Goal: Information Seeking & Learning: Learn about a topic

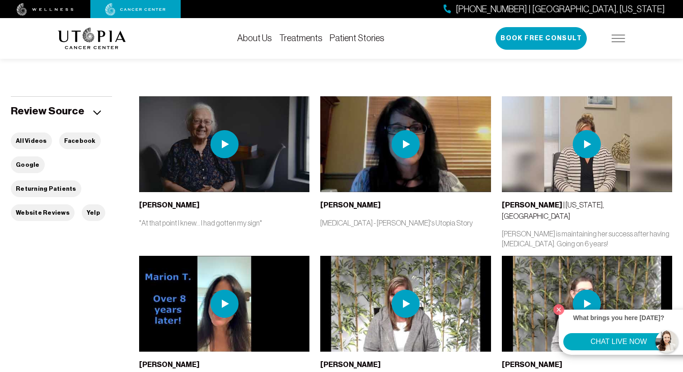
scroll to position [184, 0]
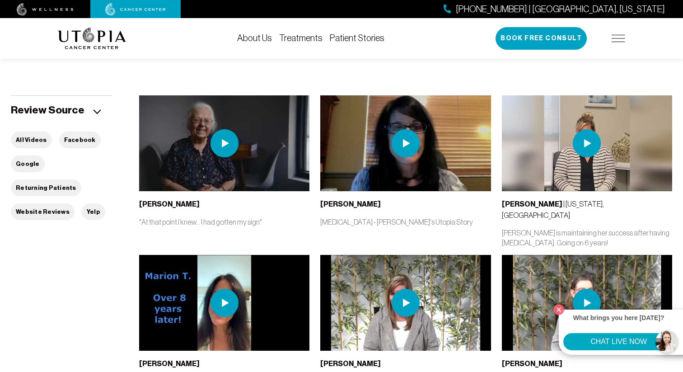
click at [402, 144] on img at bounding box center [405, 143] width 28 height 28
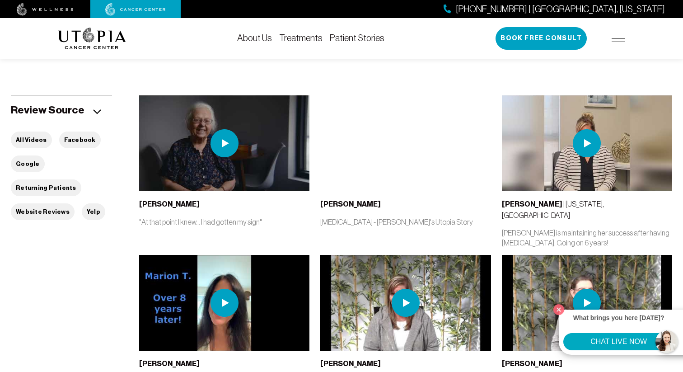
click at [260, 40] on link "About Us" at bounding box center [254, 38] width 35 height 10
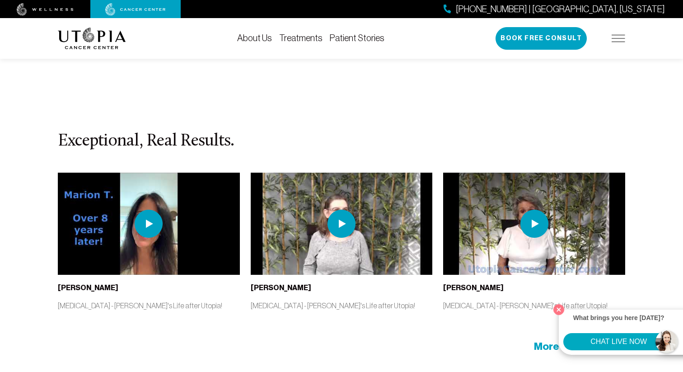
scroll to position [4014, 0]
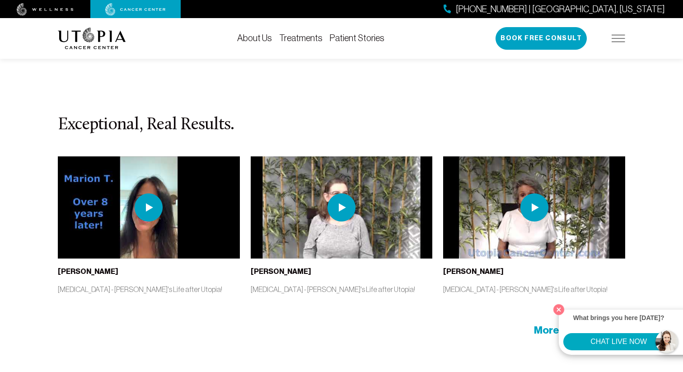
click at [541, 323] on span "More Stories" at bounding box center [566, 330] width 64 height 14
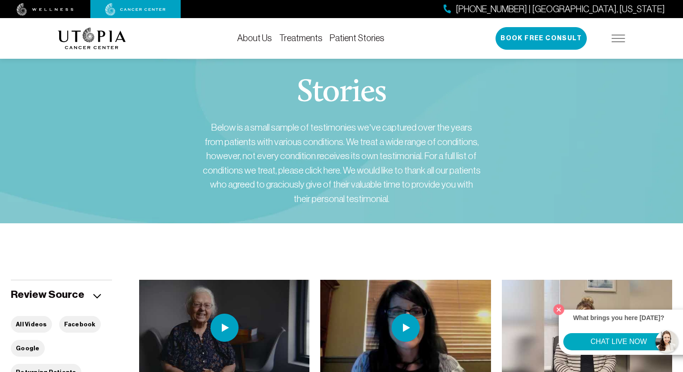
click at [304, 37] on link "Treatments" at bounding box center [300, 38] width 43 height 10
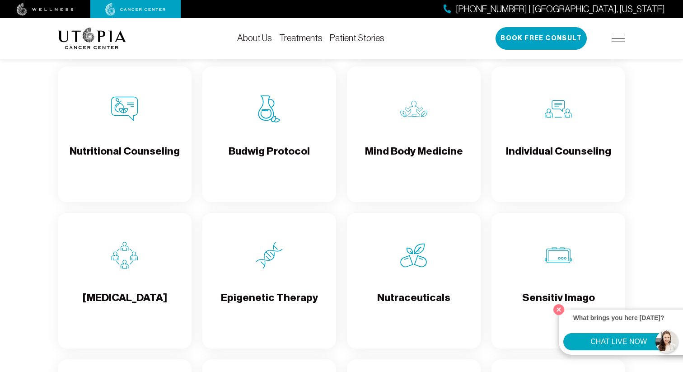
scroll to position [1355, 0]
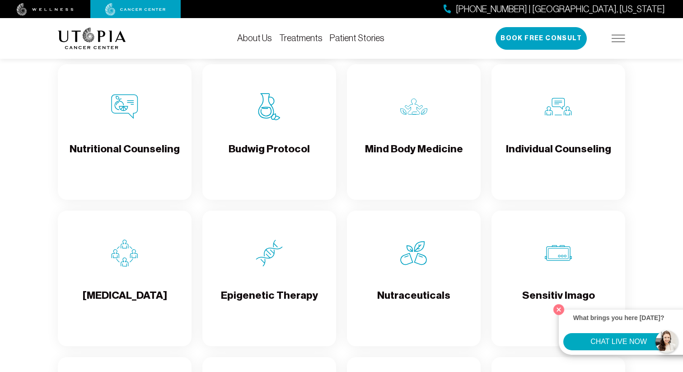
click at [270, 161] on h4 "Budwig Protocol" at bounding box center [268, 156] width 81 height 29
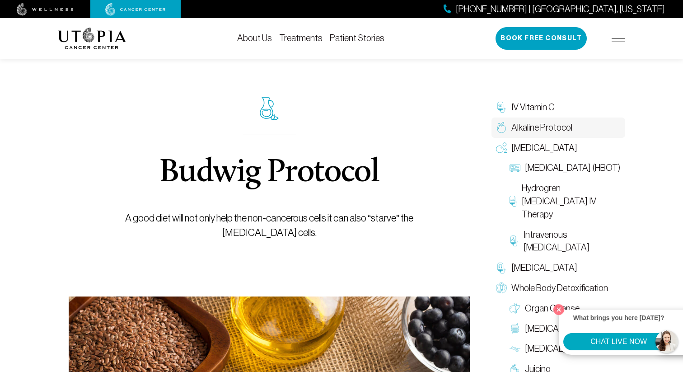
click at [541, 127] on span "Alkaline Protocol" at bounding box center [541, 127] width 61 height 13
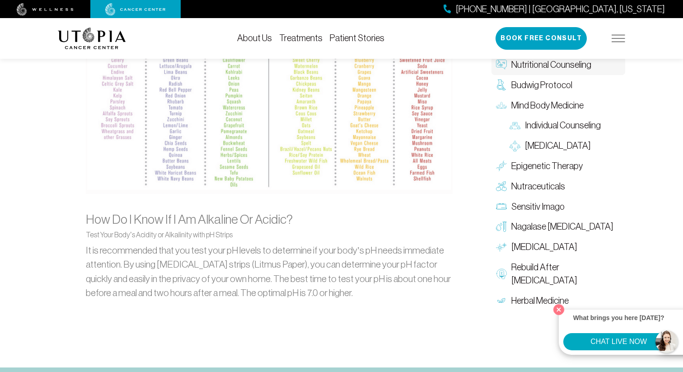
scroll to position [1012, 0]
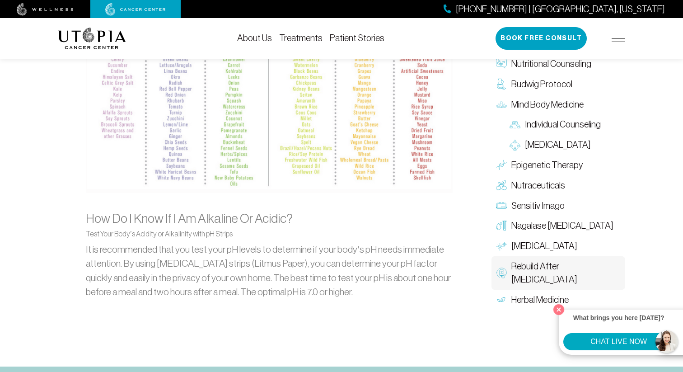
click at [541, 263] on span "Rebuild After [MEDICAL_DATA]" at bounding box center [565, 273] width 109 height 26
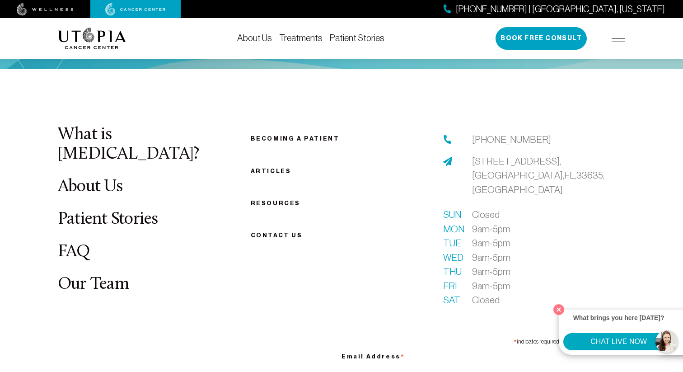
scroll to position [1644, 0]
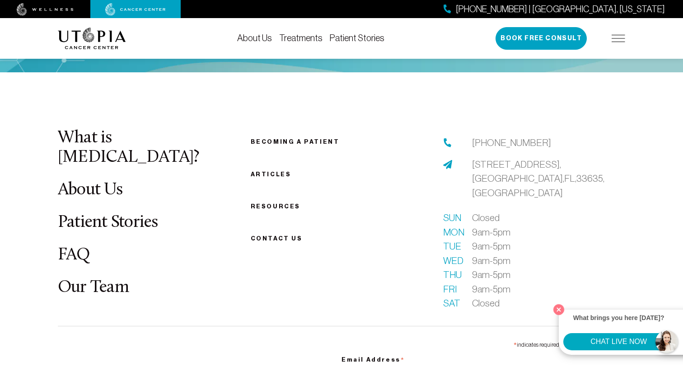
click at [100, 181] on link "About Us" at bounding box center [90, 190] width 65 height 18
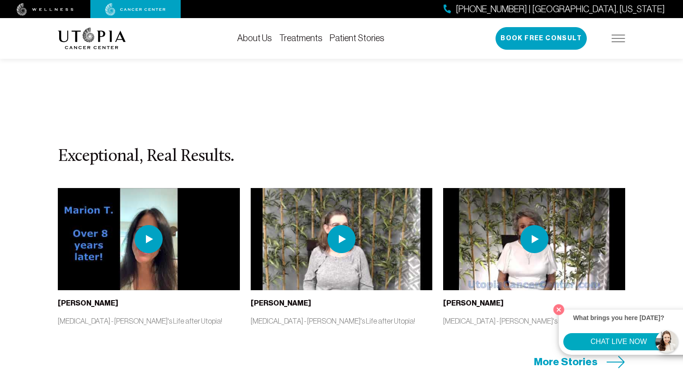
scroll to position [3984, 0]
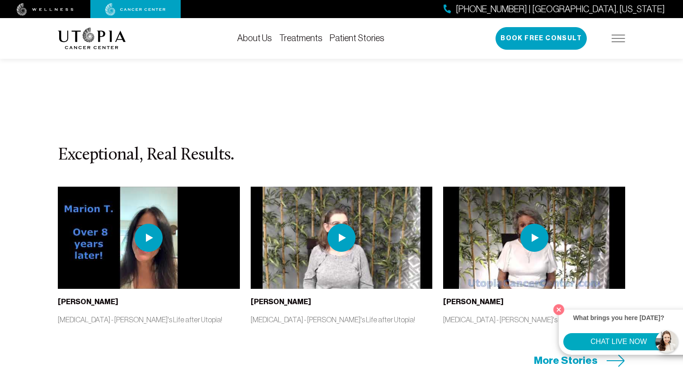
click at [541, 340] on span "More Stories" at bounding box center [566, 360] width 64 height 14
